Goal: Task Accomplishment & Management: Manage account settings

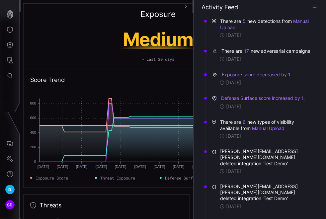
click at [185, 6] on icon "button" at bounding box center [185, 6] width 5 height 5
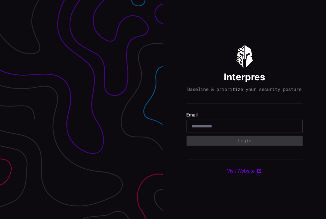
click at [203, 128] on input "email" at bounding box center [244, 126] width 105 height 6
type input "**********"
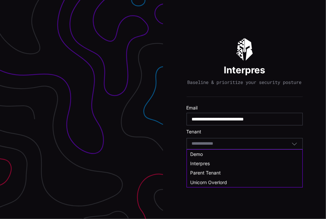
click at [225, 147] on input at bounding box center [209, 144] width 34 height 6
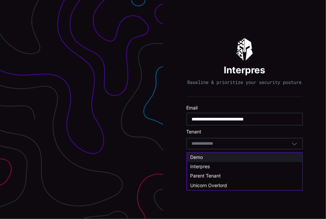
click at [198, 156] on span "Demo" at bounding box center [196, 157] width 13 height 6
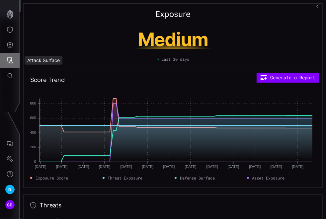
click at [7, 60] on icon "Attack Surface" at bounding box center [10, 60] width 7 height 7
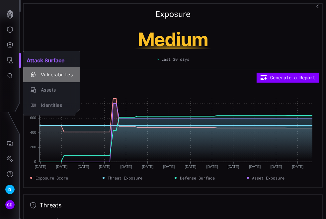
click at [54, 75] on div "Vulnerabilities" at bounding box center [54, 75] width 35 height 8
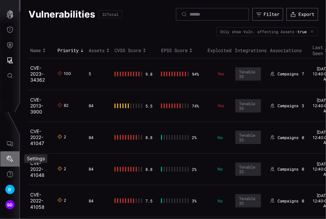
click at [11, 159] on icon "Settings" at bounding box center [10, 159] width 6 height 6
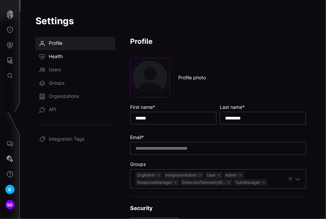
click at [57, 54] on span "Health" at bounding box center [56, 56] width 14 height 7
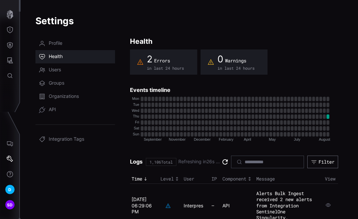
click at [222, 164] on icon at bounding box center [224, 161] width 5 height 5
click at [221, 164] on icon at bounding box center [223, 161] width 5 height 5
click at [221, 165] on icon at bounding box center [225, 162] width 8 height 8
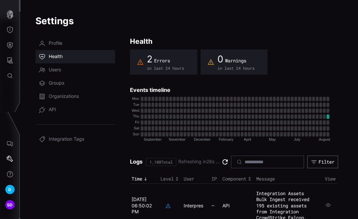
click at [221, 165] on icon at bounding box center [225, 162] width 8 height 8
